Goal: Task Accomplishment & Management: Manage account settings

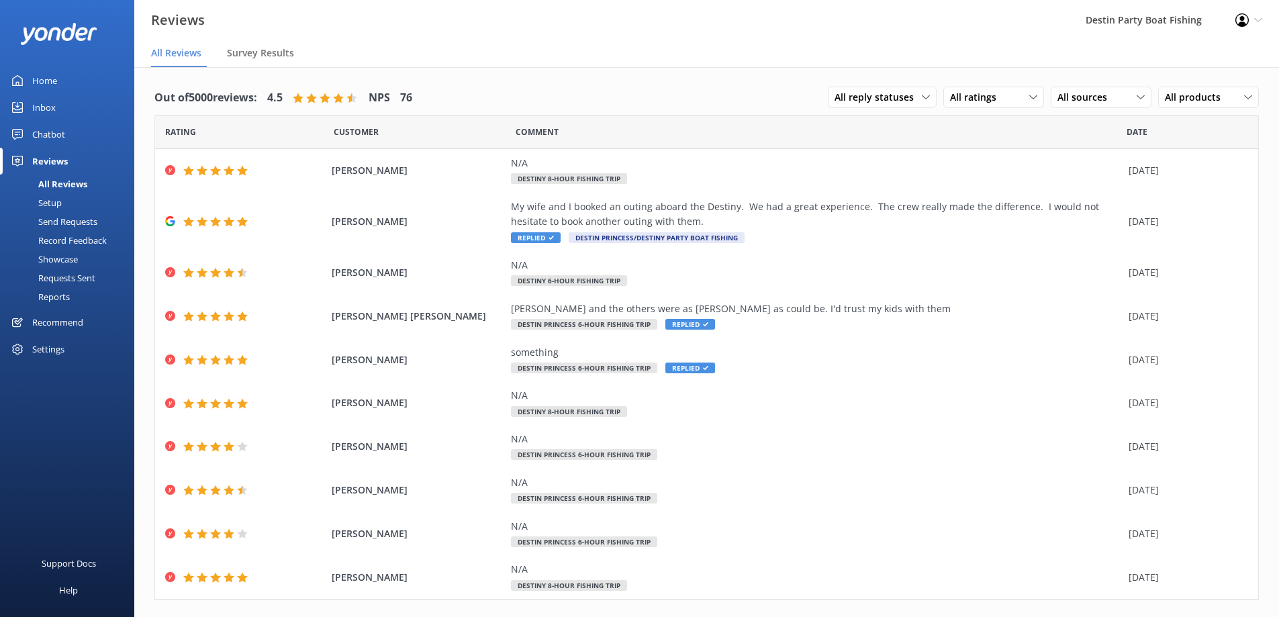
click at [52, 109] on div "Inbox" at bounding box center [44, 107] width 24 height 27
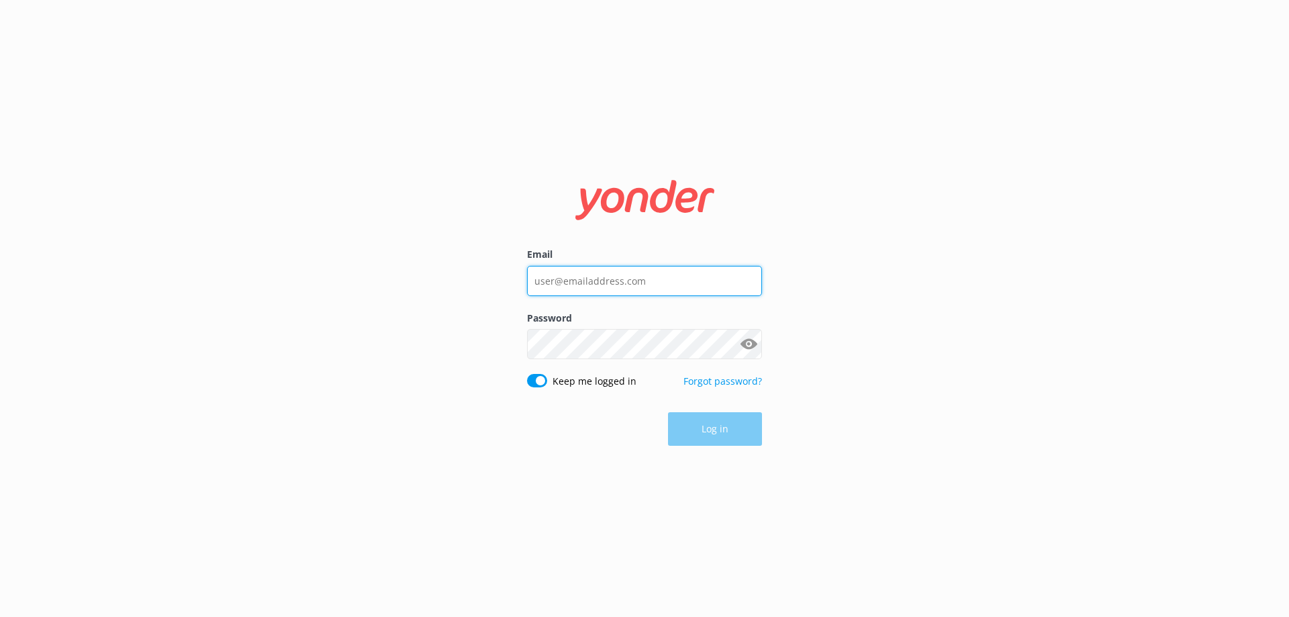
type input "[EMAIL_ADDRESS][DOMAIN_NAME]"
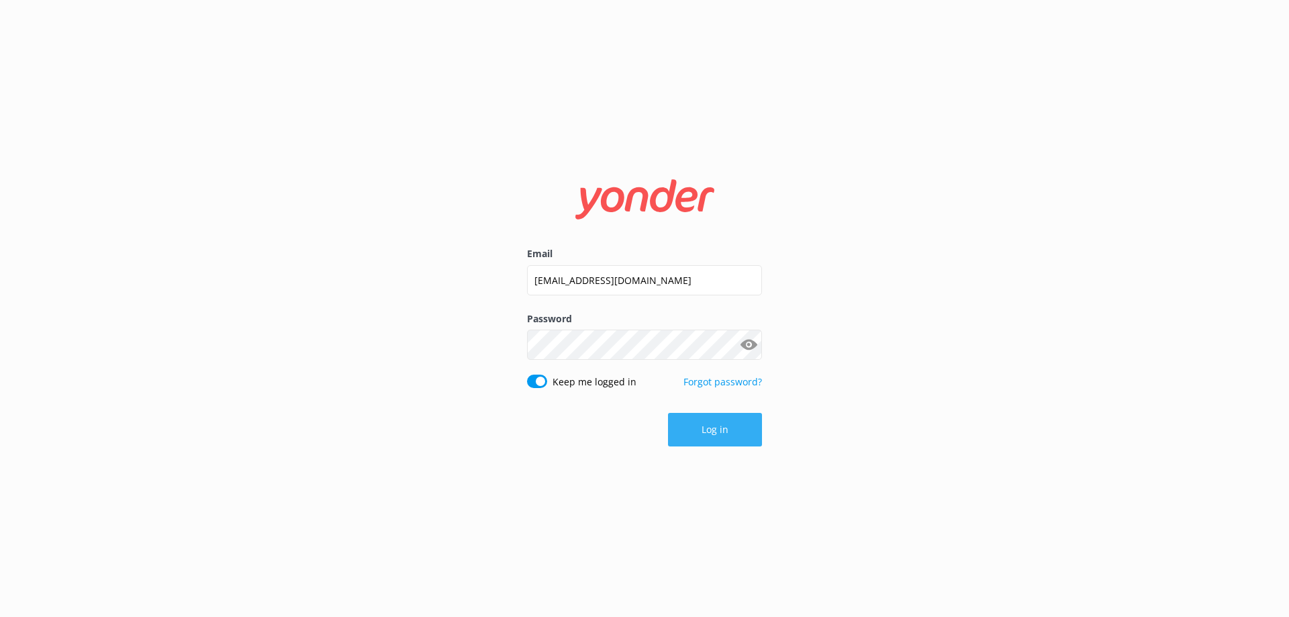
click at [707, 440] on button "Log in" at bounding box center [715, 430] width 94 height 34
